Goal: Information Seeking & Learning: Understand process/instructions

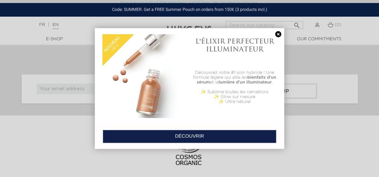
scroll to position [2521, 0]
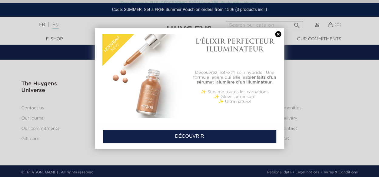
click at [276, 36] on link at bounding box center [278, 34] width 8 height 6
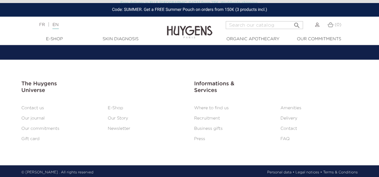
click at [30, 106] on link "Contact us" at bounding box center [32, 108] width 23 height 4
click at [286, 137] on link "FAQ" at bounding box center [284, 139] width 9 height 4
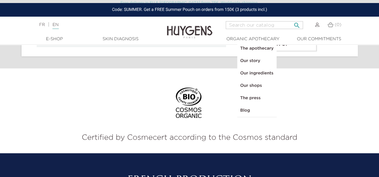
scroll to position [515, 0]
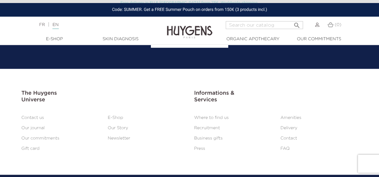
scroll to position [602, 0]
